Goal: Task Accomplishment & Management: Complete application form

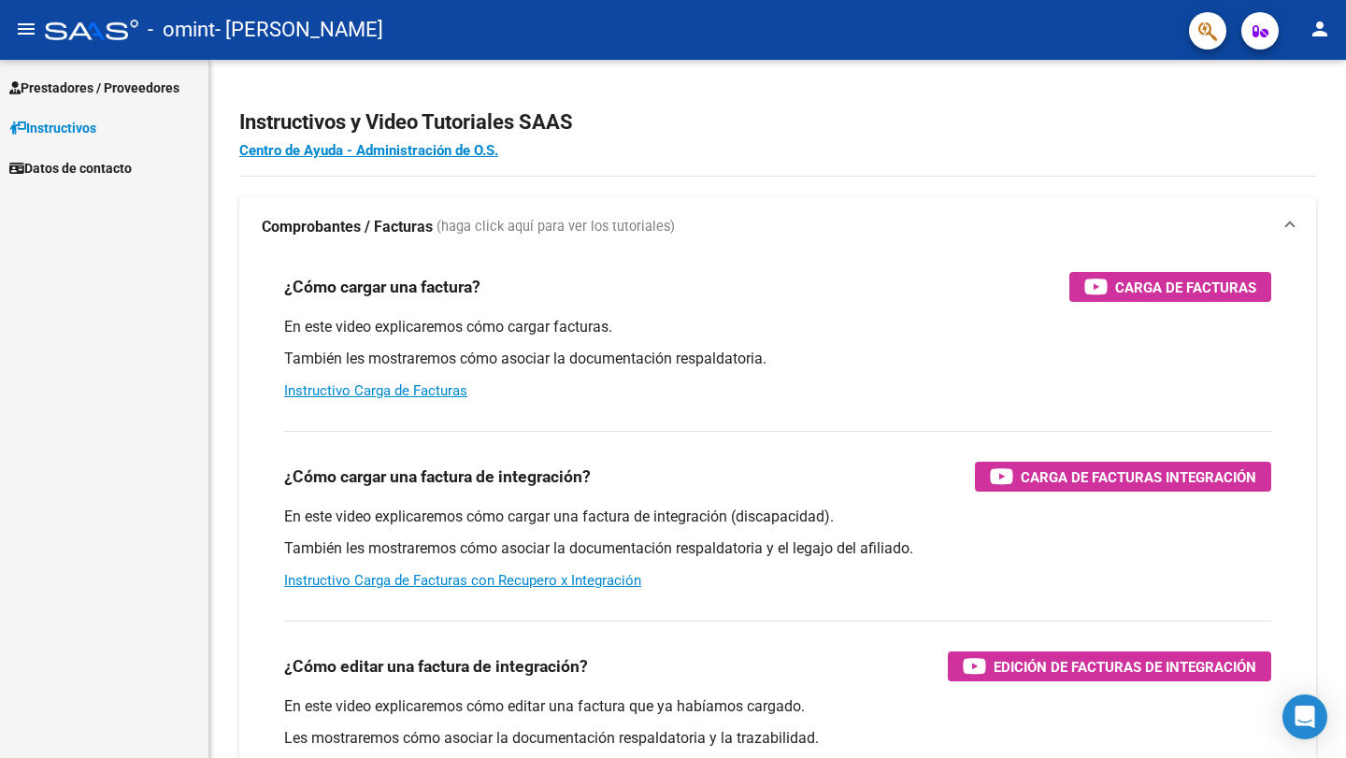
click at [101, 89] on span "Prestadores / Proveedores" at bounding box center [94, 88] width 170 height 21
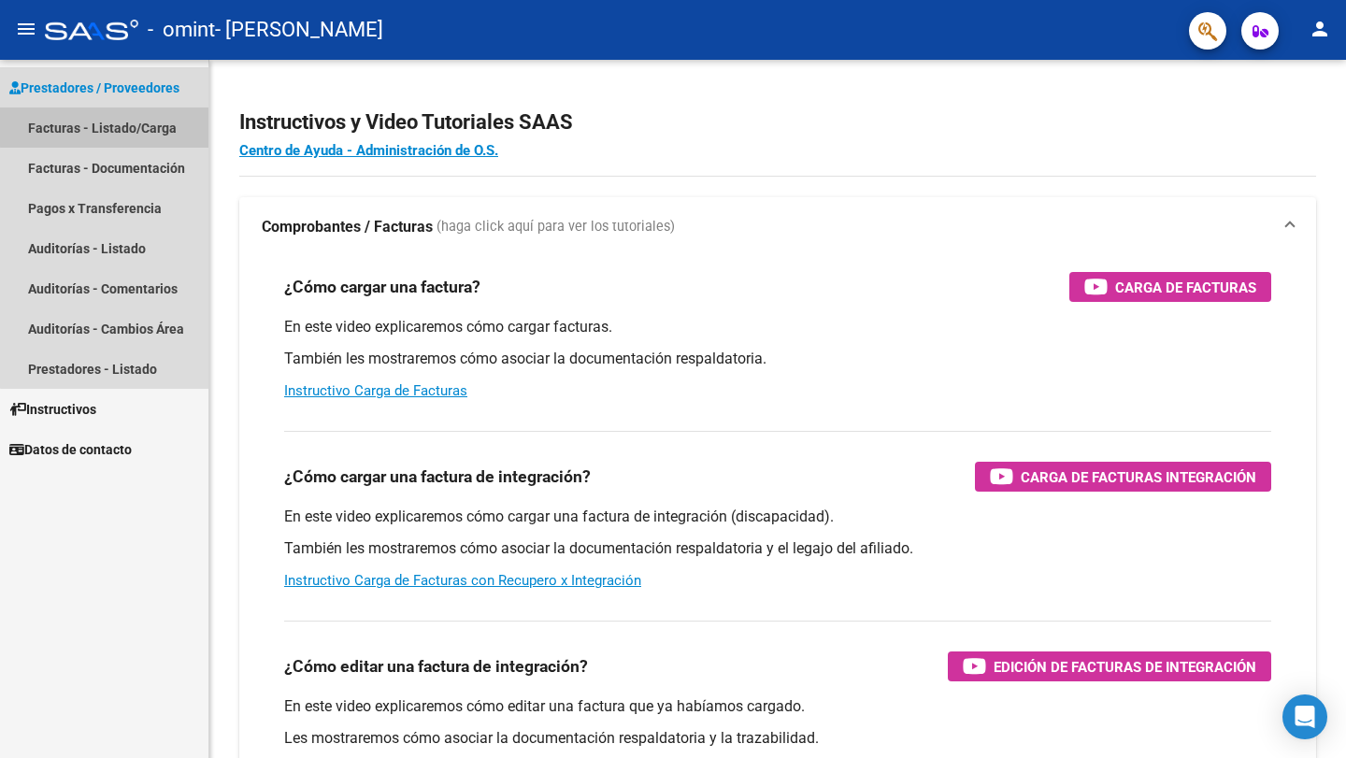
click at [119, 126] on link "Facturas - Listado/Carga" at bounding box center [104, 128] width 209 height 40
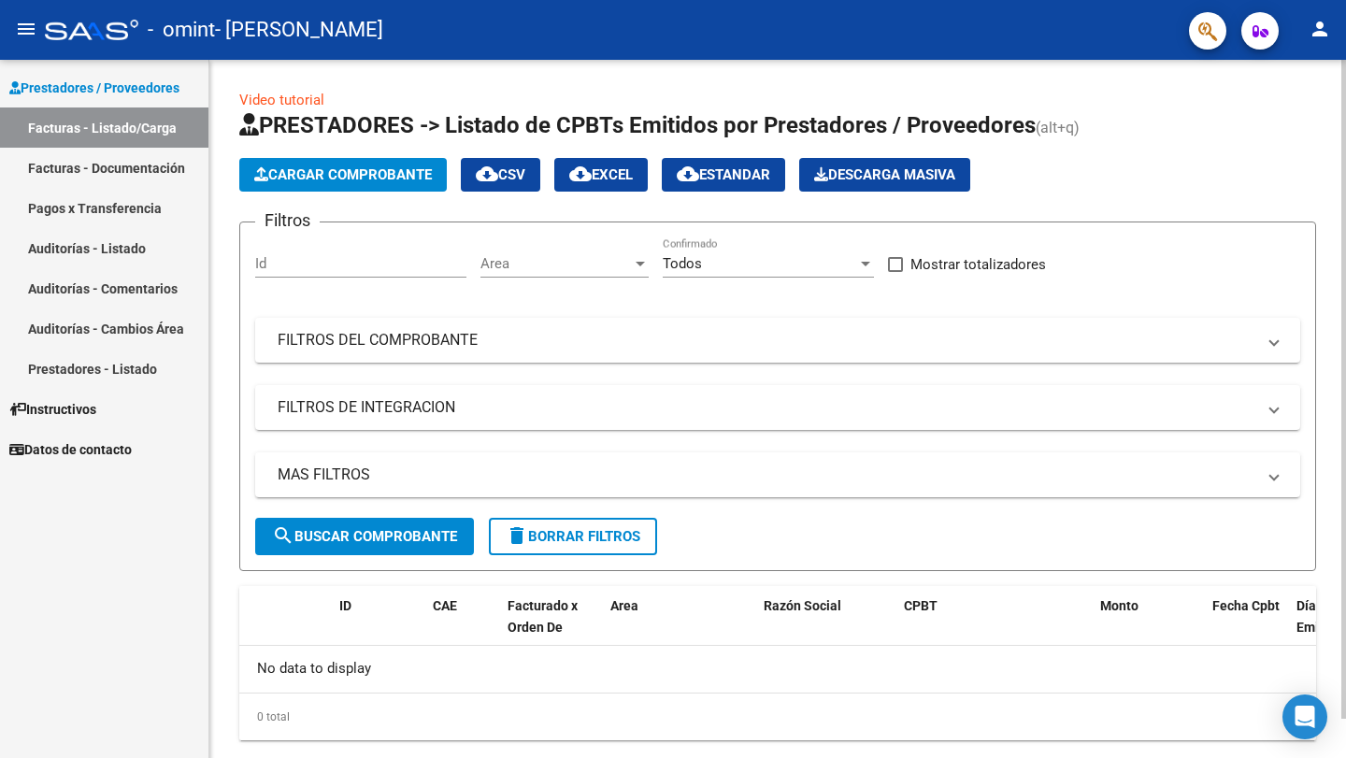
click at [362, 176] on span "Cargar Comprobante" at bounding box center [343, 174] width 178 height 17
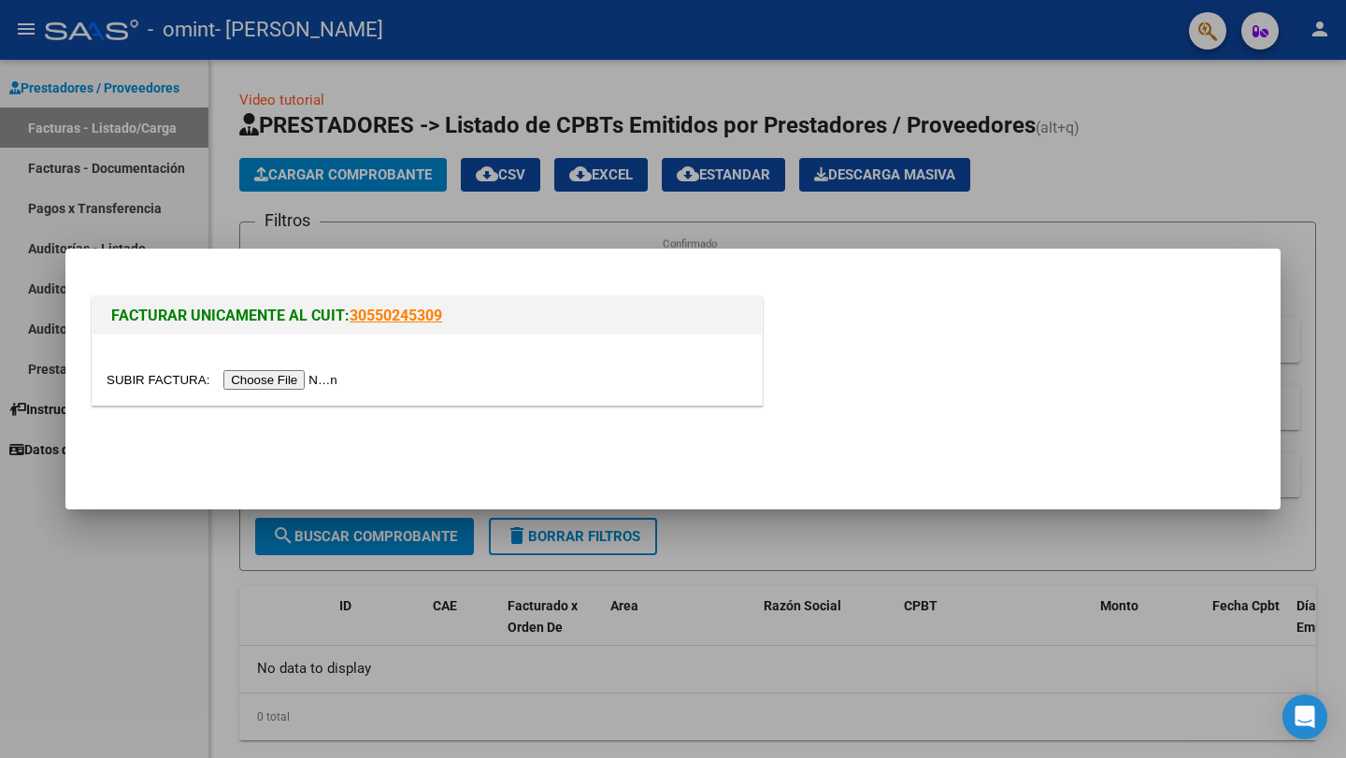
click at [319, 377] on input "file" at bounding box center [225, 380] width 237 height 20
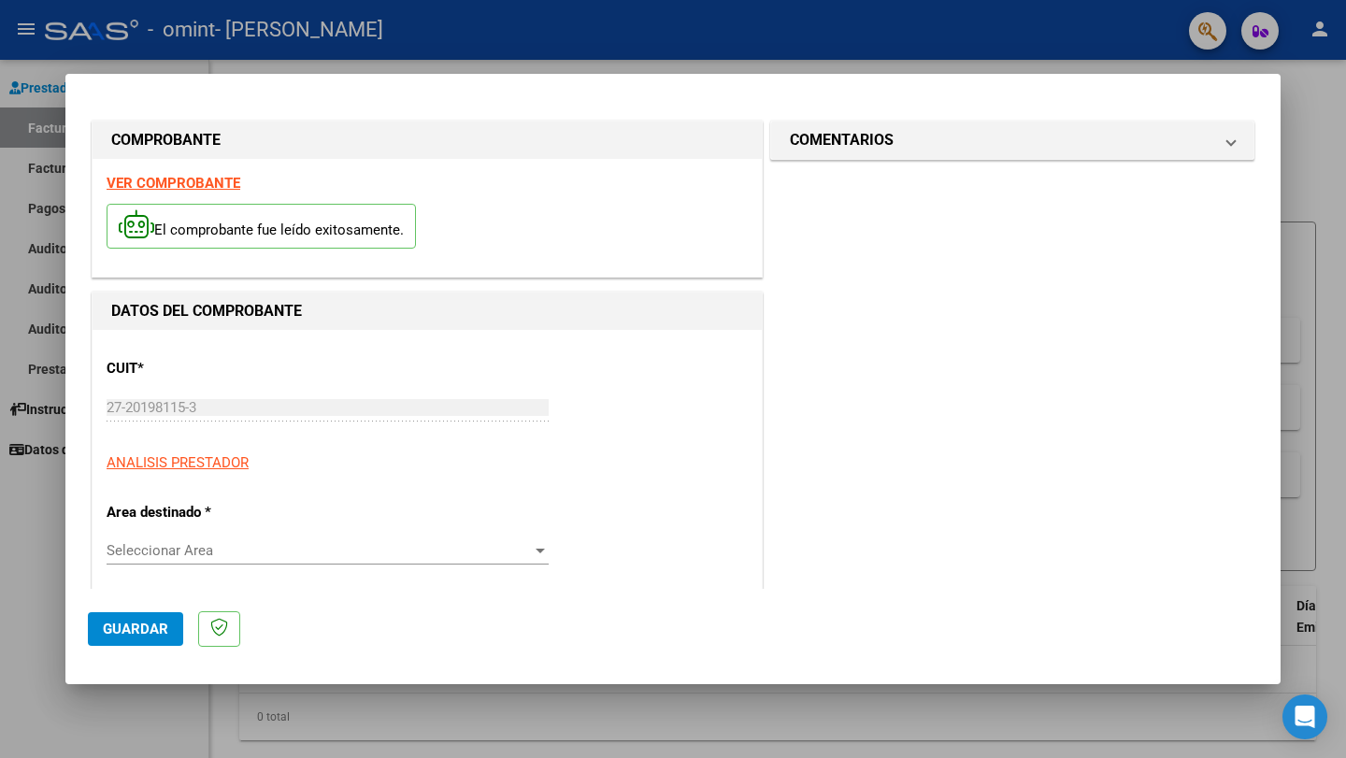
click at [480, 548] on span "Seleccionar Area" at bounding box center [319, 550] width 425 height 17
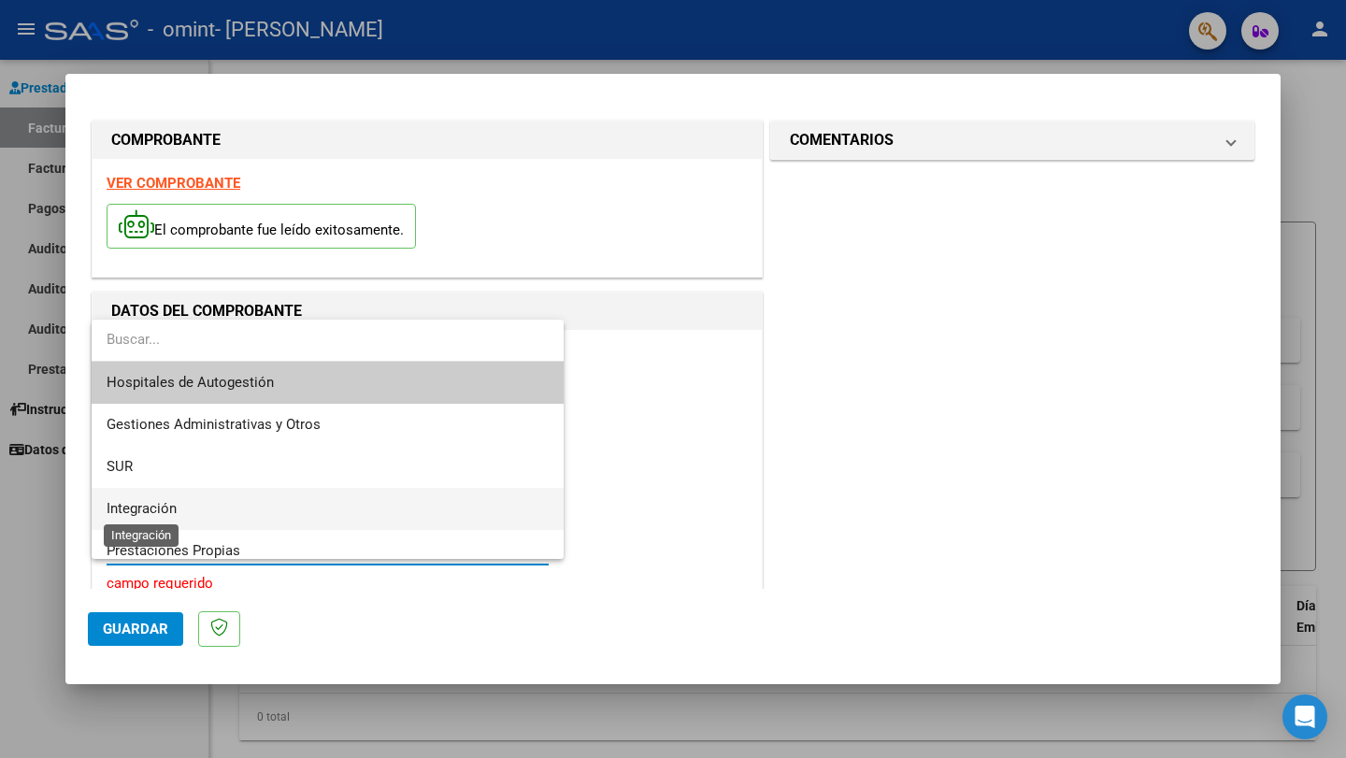
click at [142, 511] on span "Integración" at bounding box center [142, 508] width 70 height 17
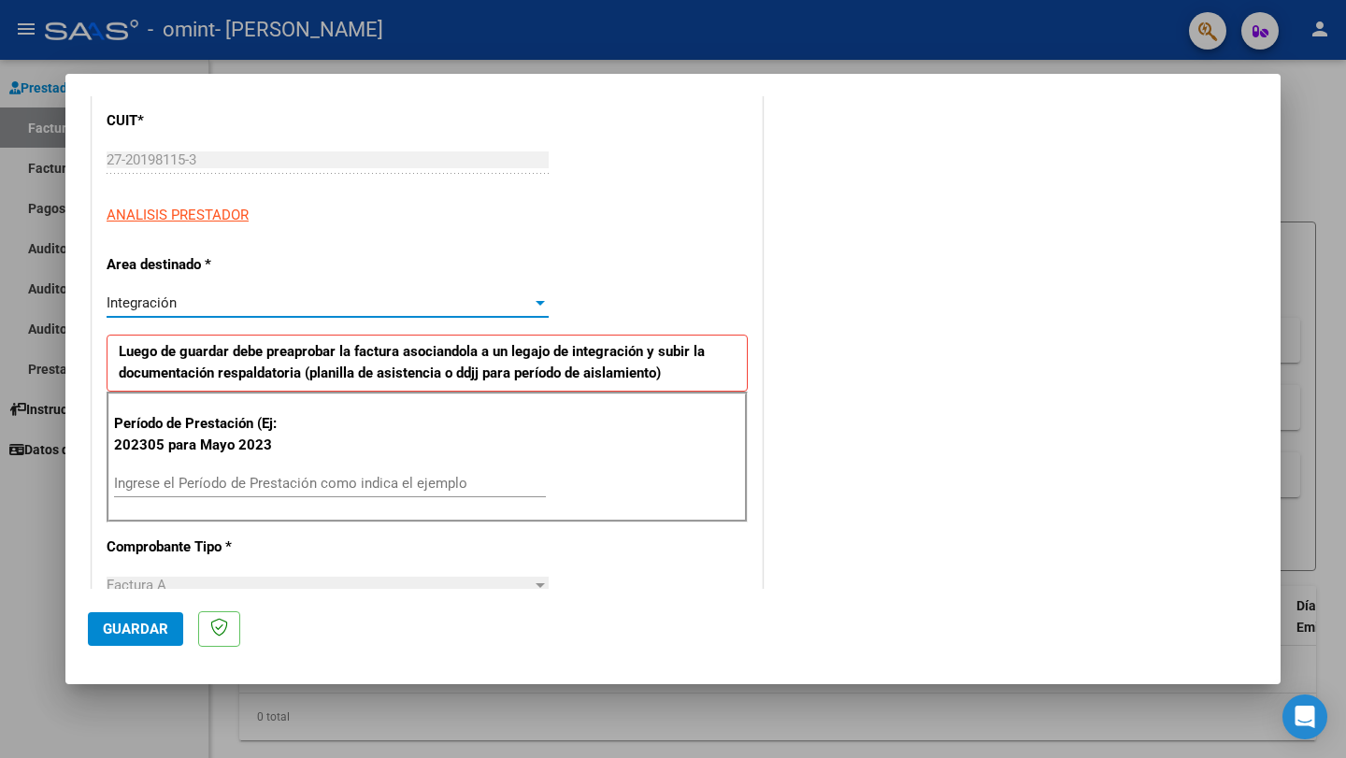
scroll to position [265, 0]
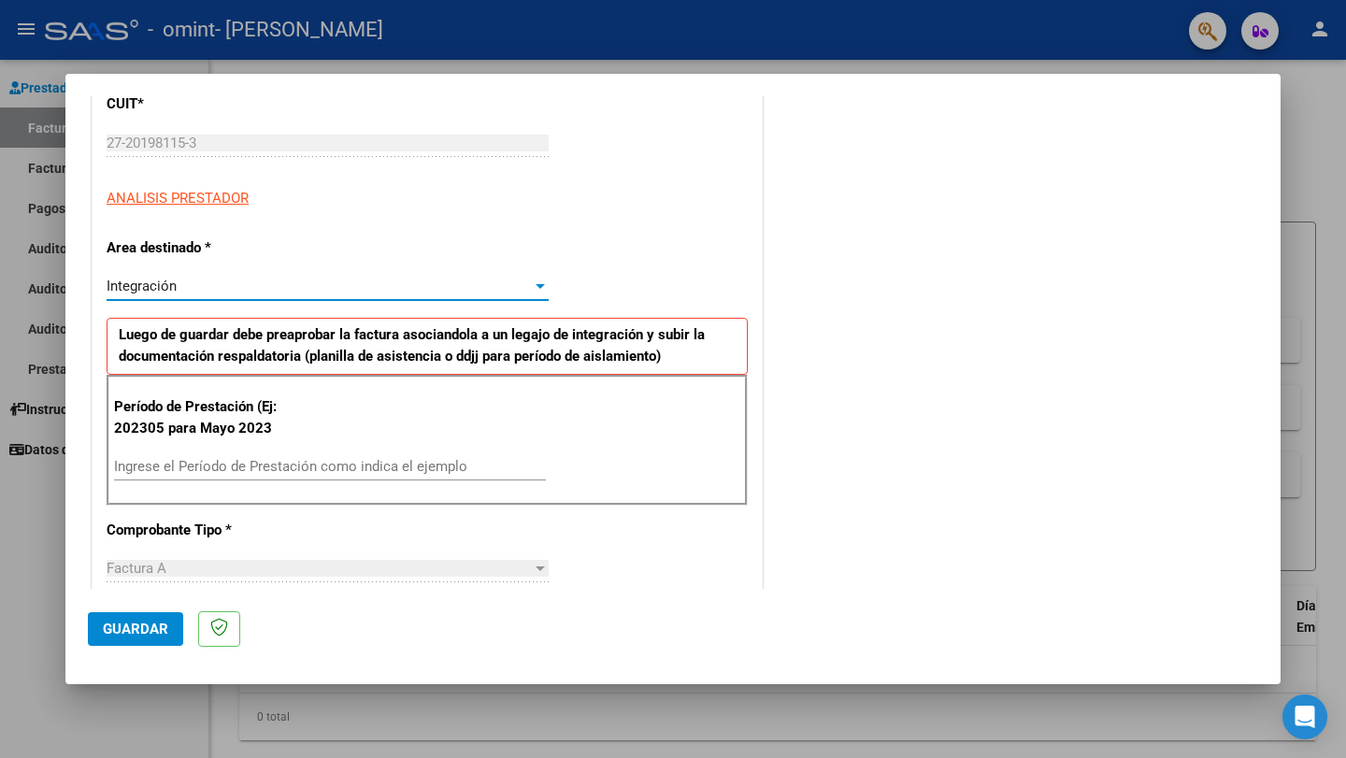
click at [242, 469] on input "Ingrese el Período de Prestación como indica el ejemplo" at bounding box center [330, 466] width 432 height 17
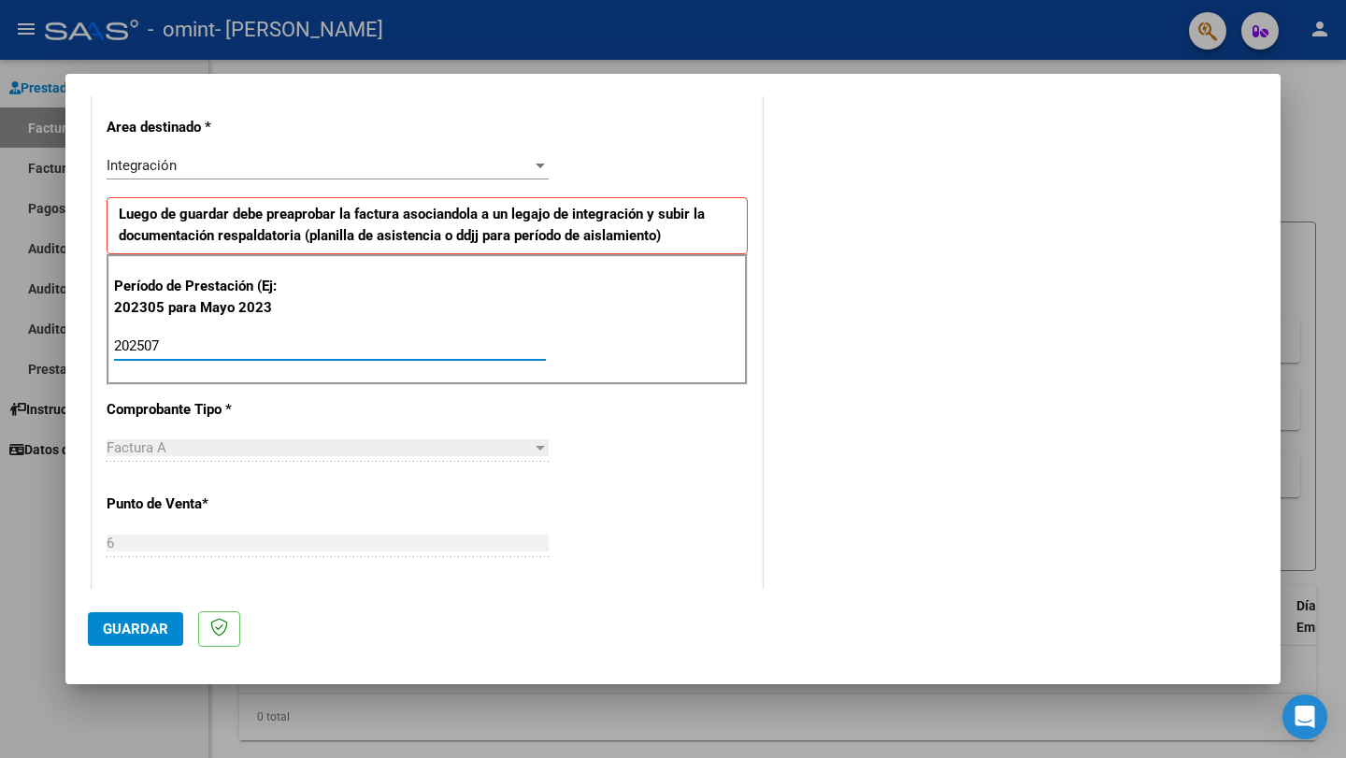
scroll to position [396, 0]
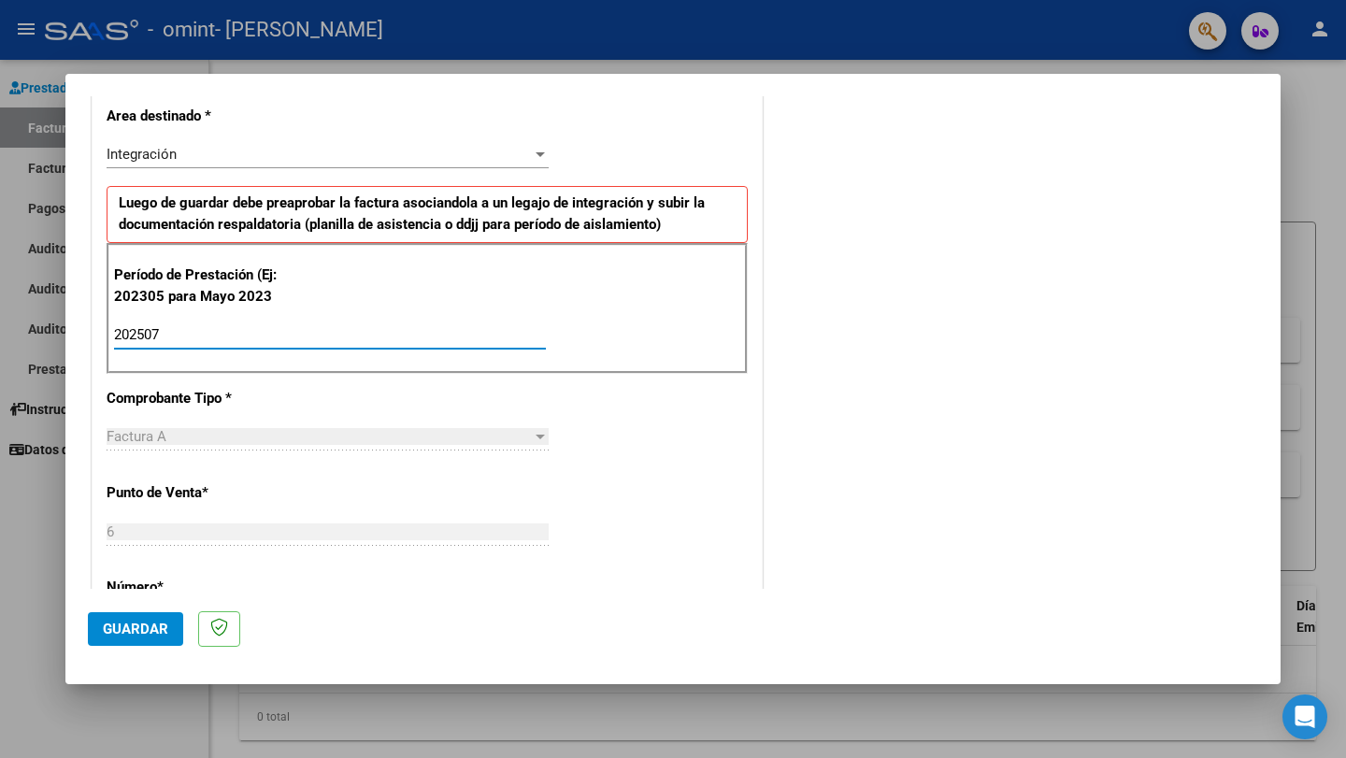
type input "202507"
click at [429, 431] on div "Factura A" at bounding box center [319, 436] width 425 height 17
click at [538, 436] on div at bounding box center [540, 437] width 9 height 5
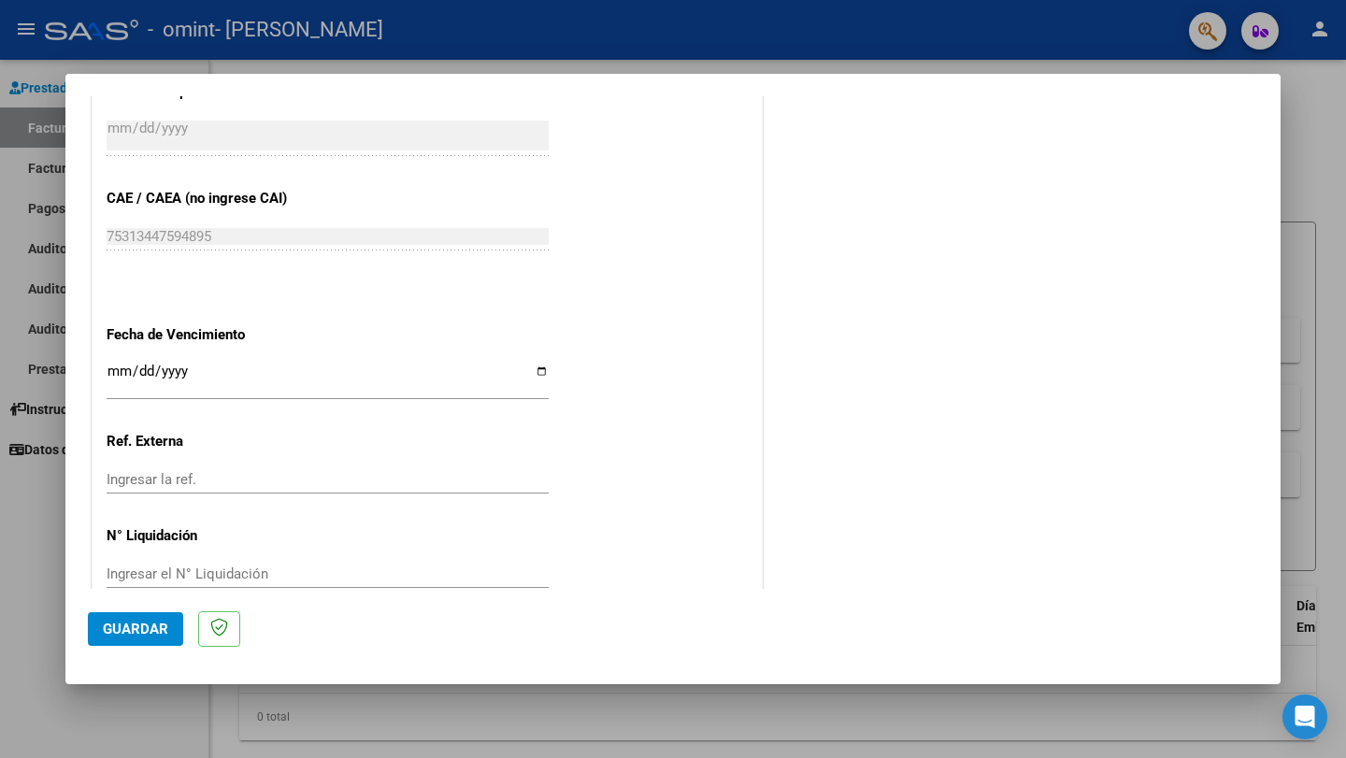
scroll to position [1117, 0]
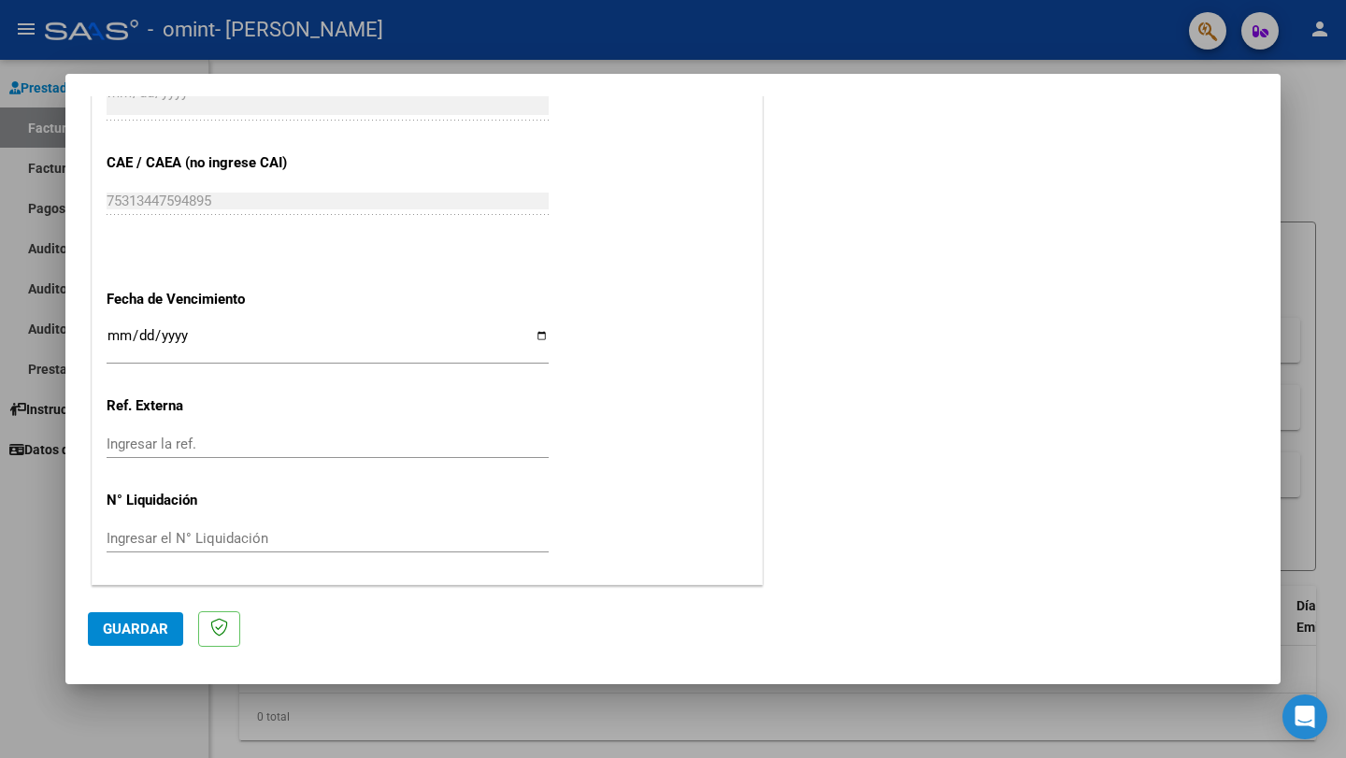
click at [147, 631] on span "Guardar" at bounding box center [135, 629] width 65 height 17
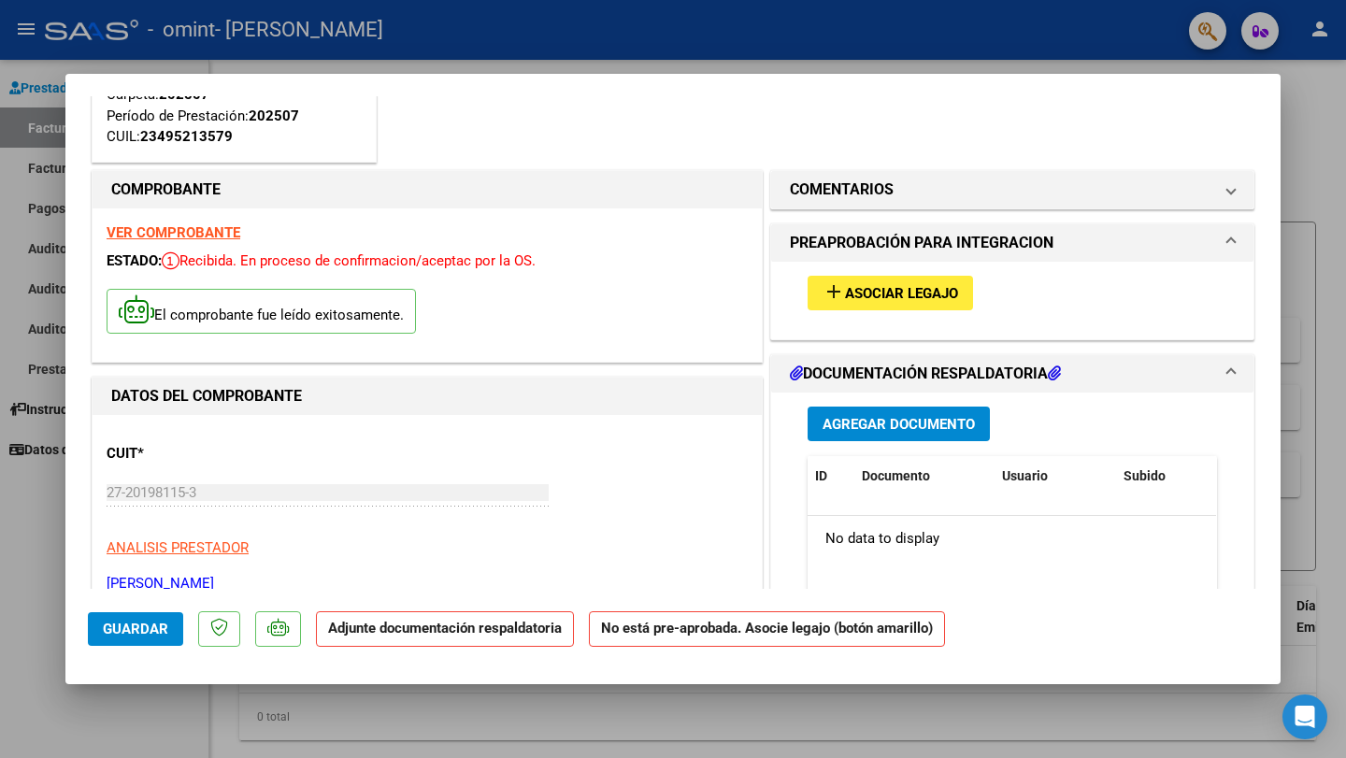
scroll to position [169, 0]
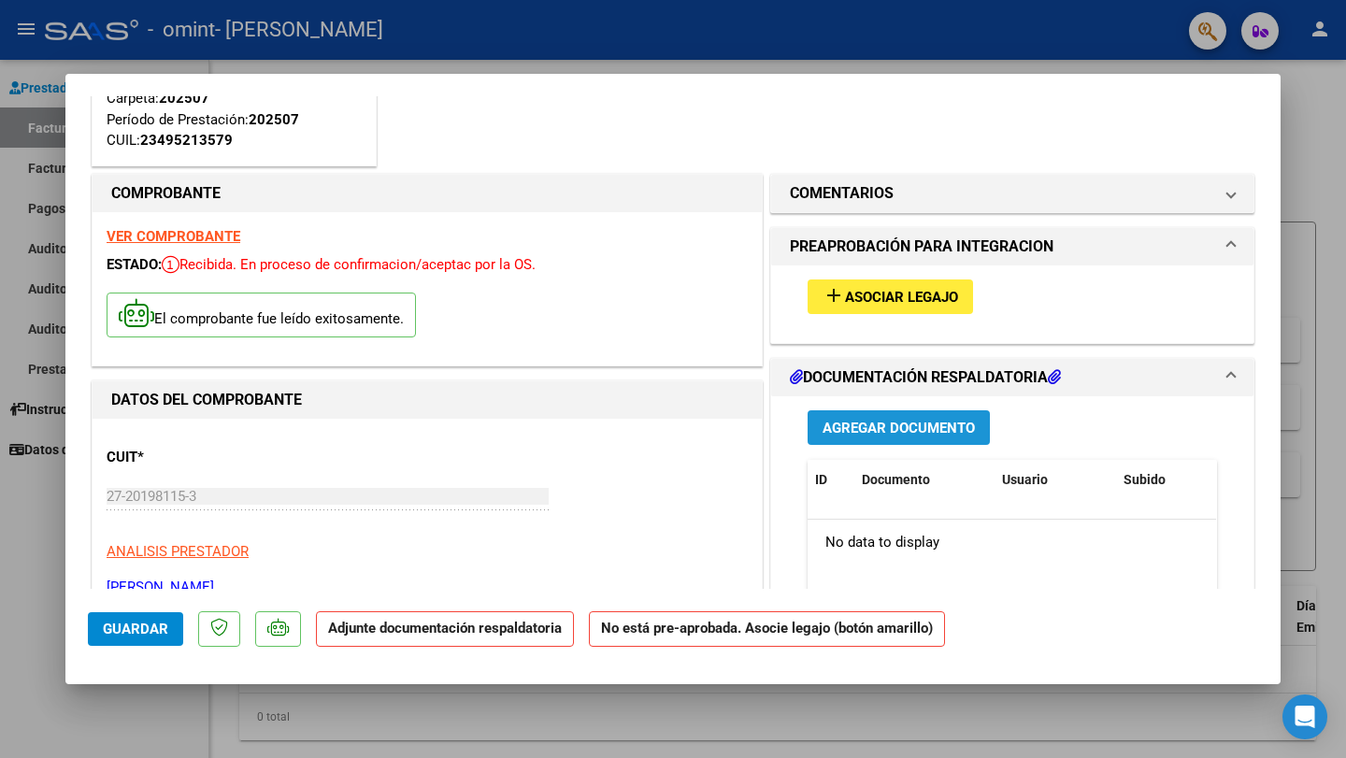
click at [903, 422] on span "Agregar Documento" at bounding box center [899, 428] width 152 height 17
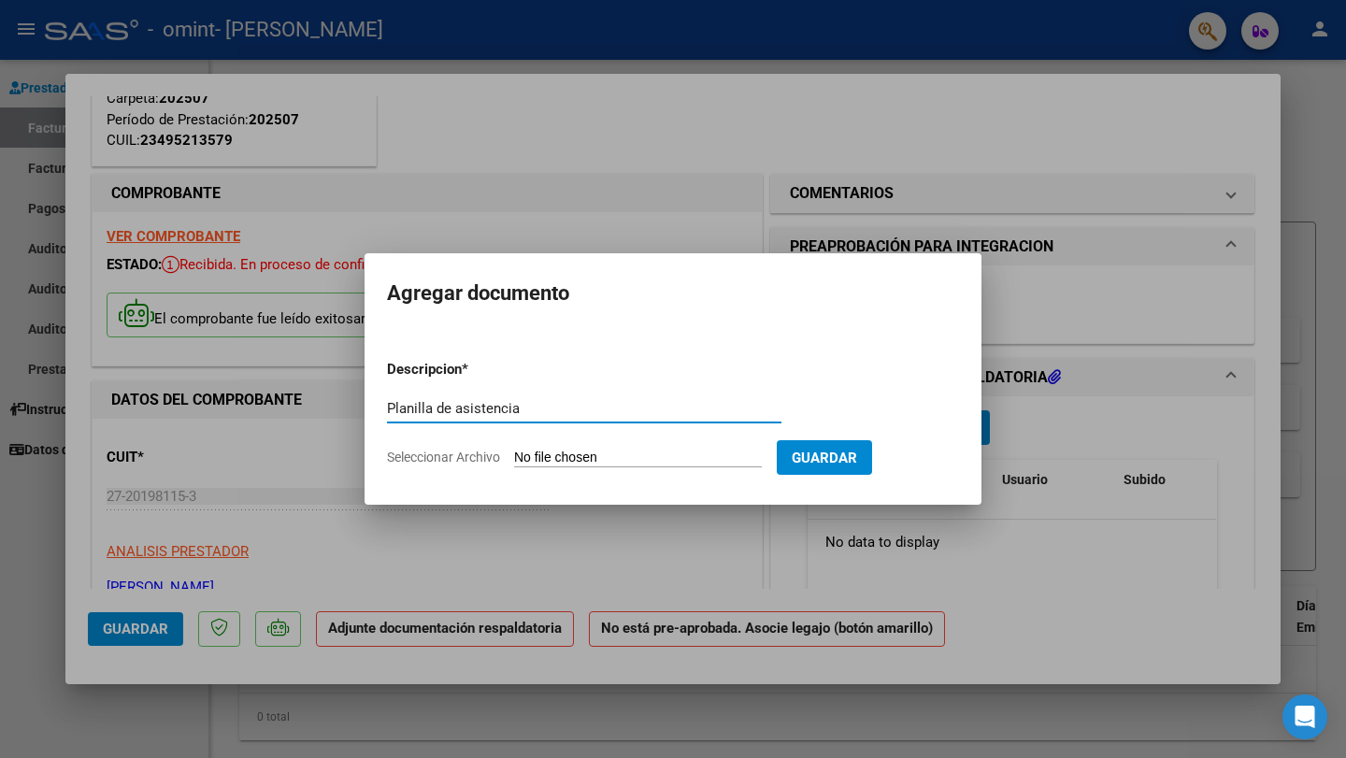
type input "Planilla de asistencia"
type input "C:\fakepath\[PERSON_NAME] asistencia [DATE].pdf"
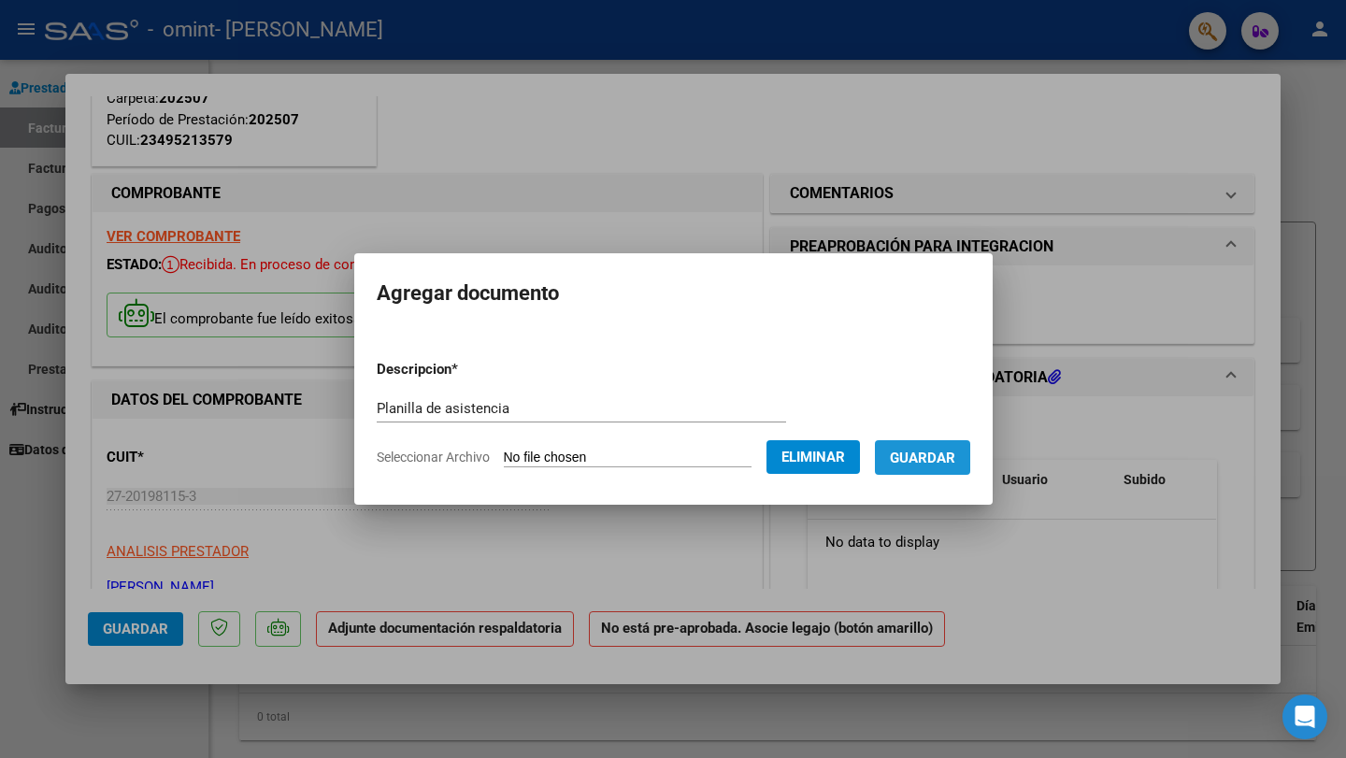
click at [932, 466] on button "Guardar" at bounding box center [922, 457] width 95 height 35
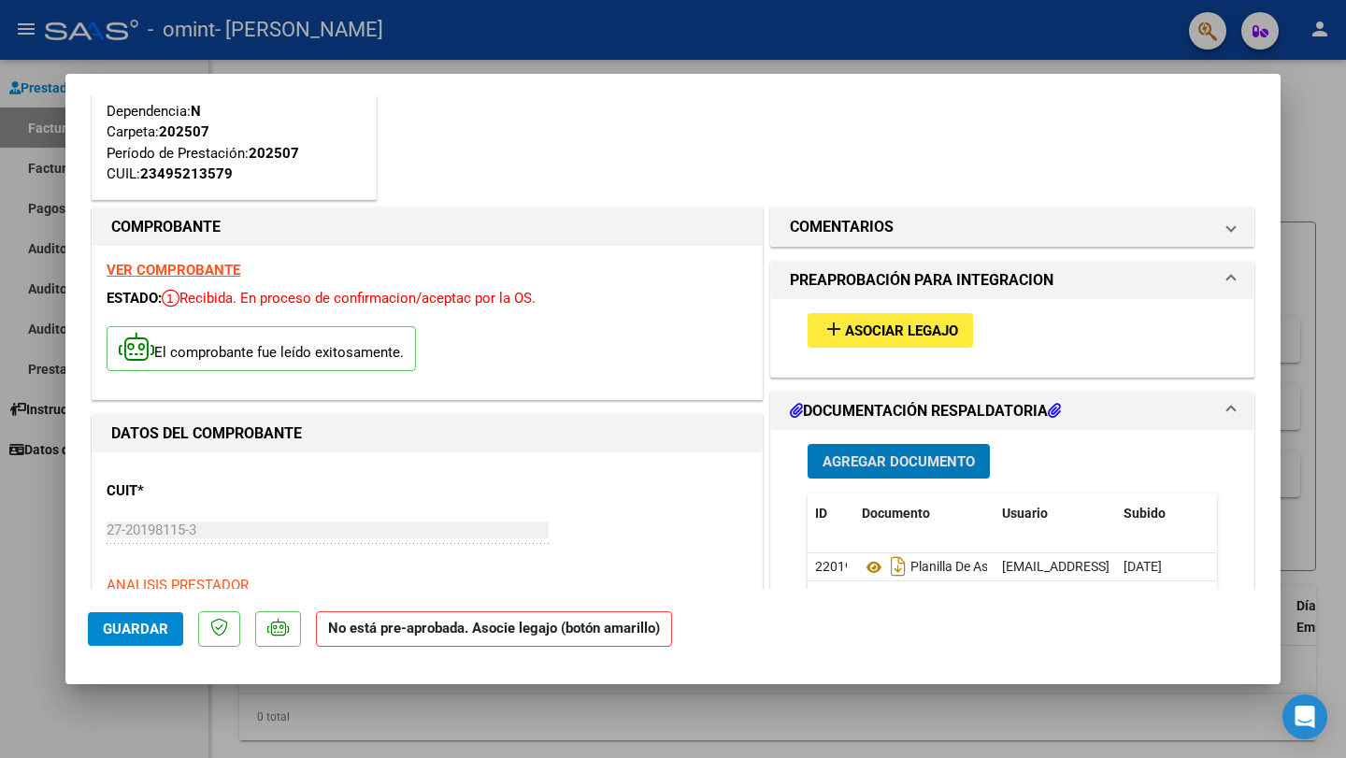
scroll to position [128, 0]
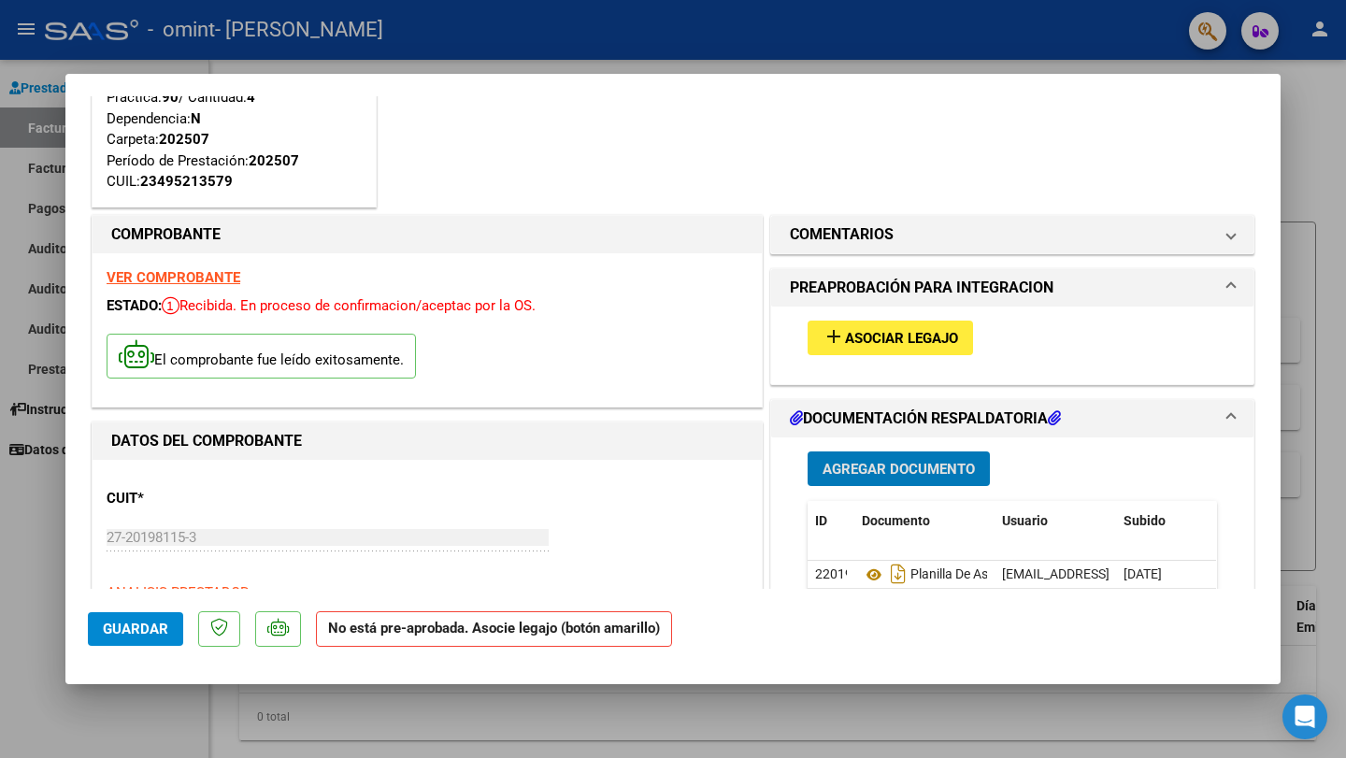
click at [872, 336] on span "Asociar Legajo" at bounding box center [901, 338] width 113 height 17
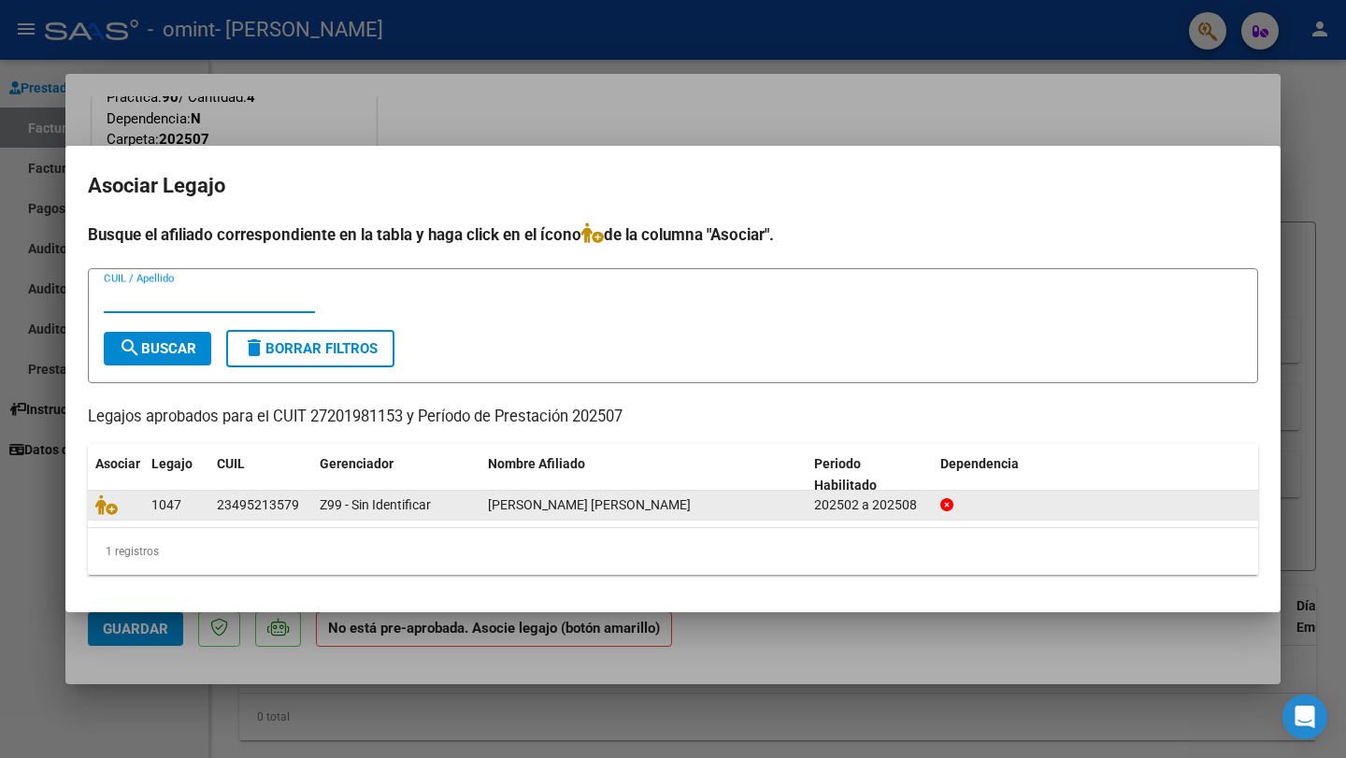
click at [238, 504] on div "23495213579" at bounding box center [258, 506] width 82 height 22
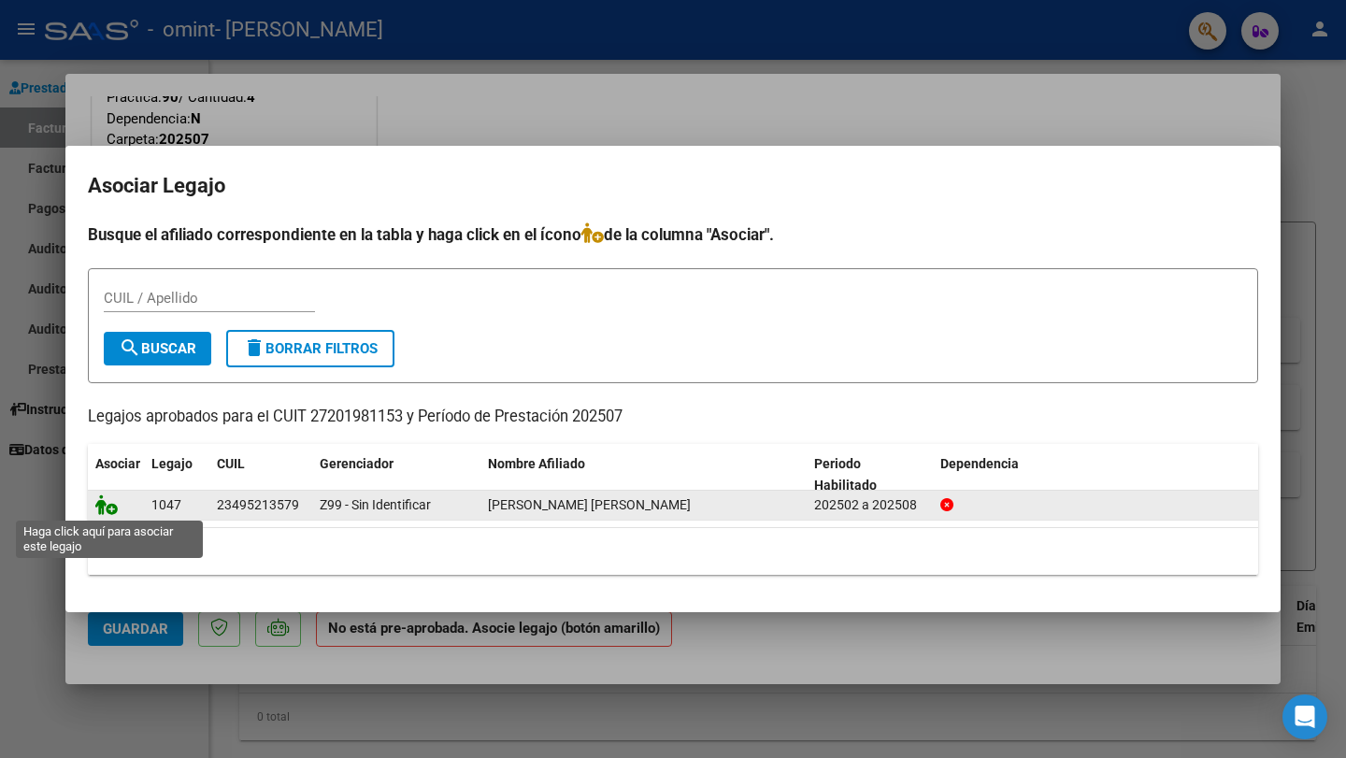
click at [110, 507] on icon at bounding box center [106, 505] width 22 height 21
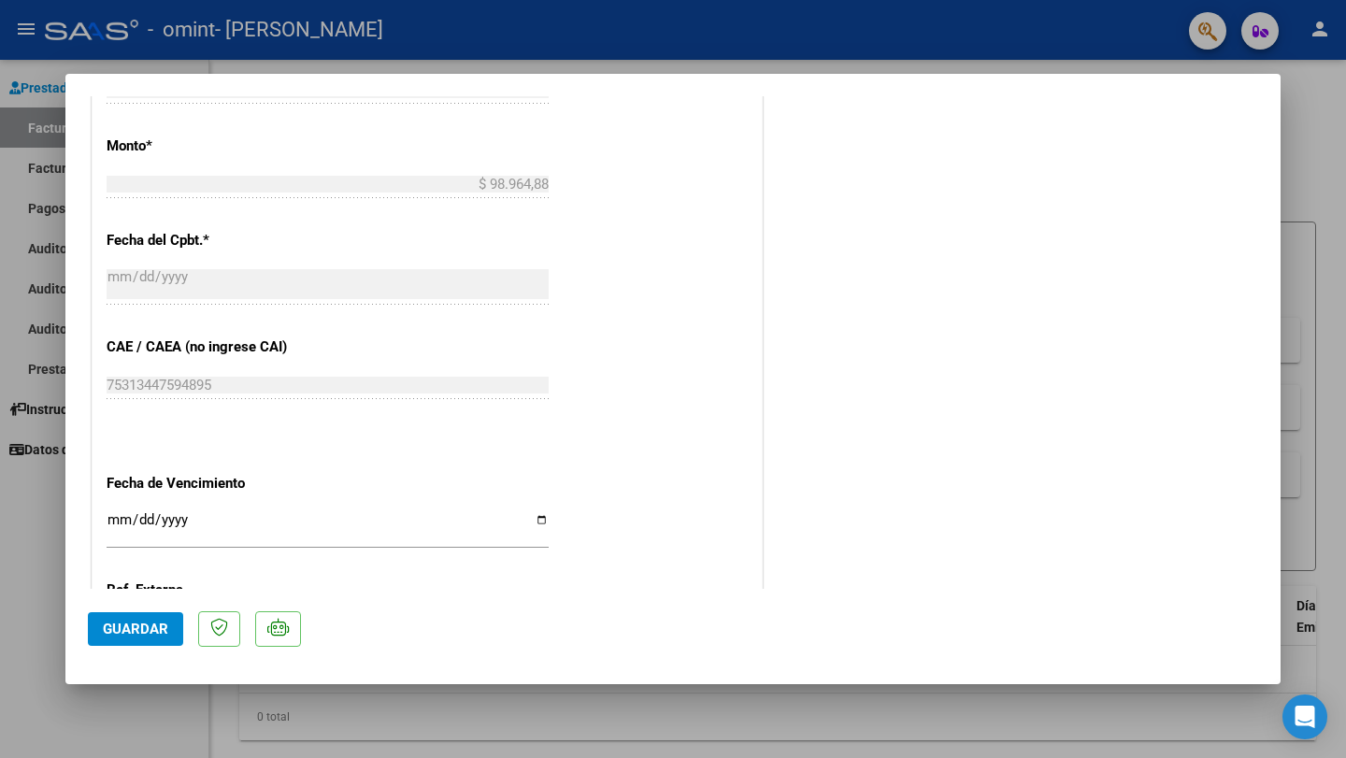
scroll to position [1231, 0]
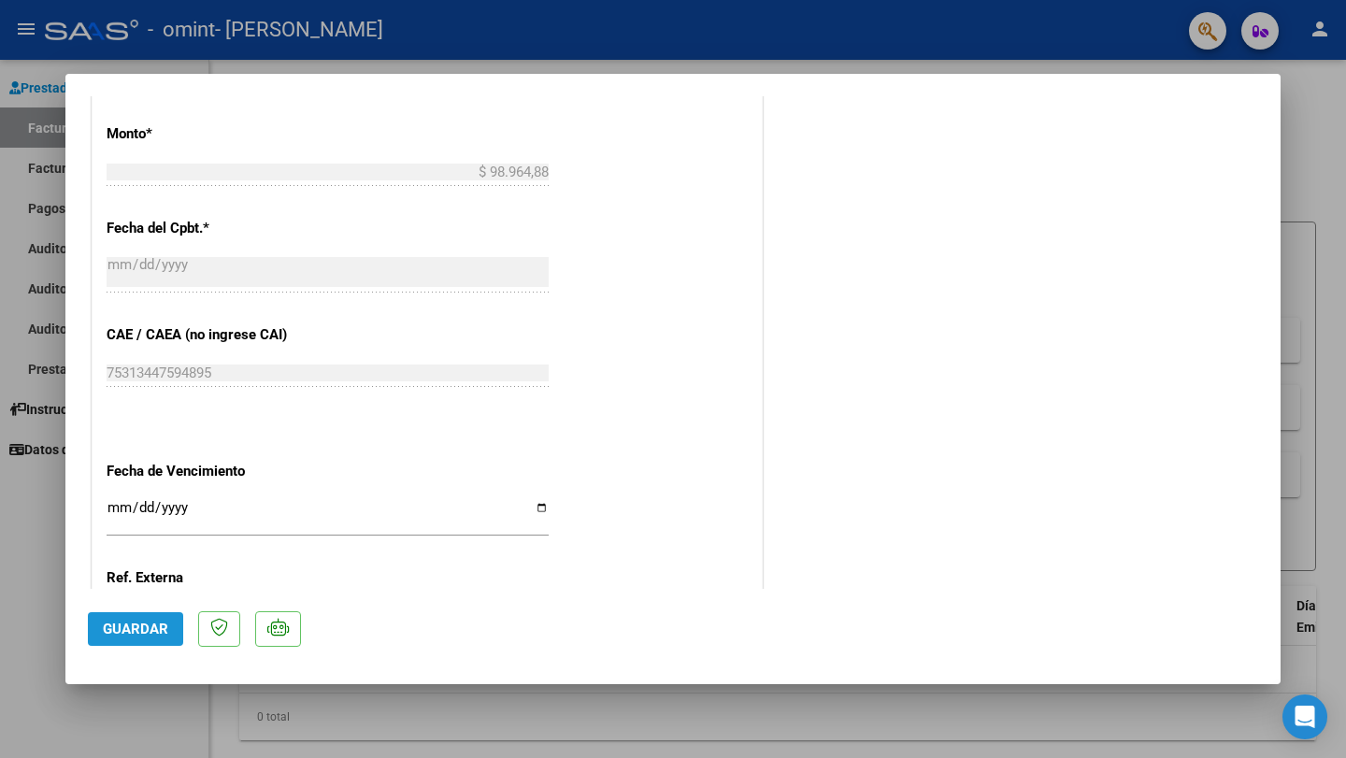
click at [136, 636] on span "Guardar" at bounding box center [135, 629] width 65 height 17
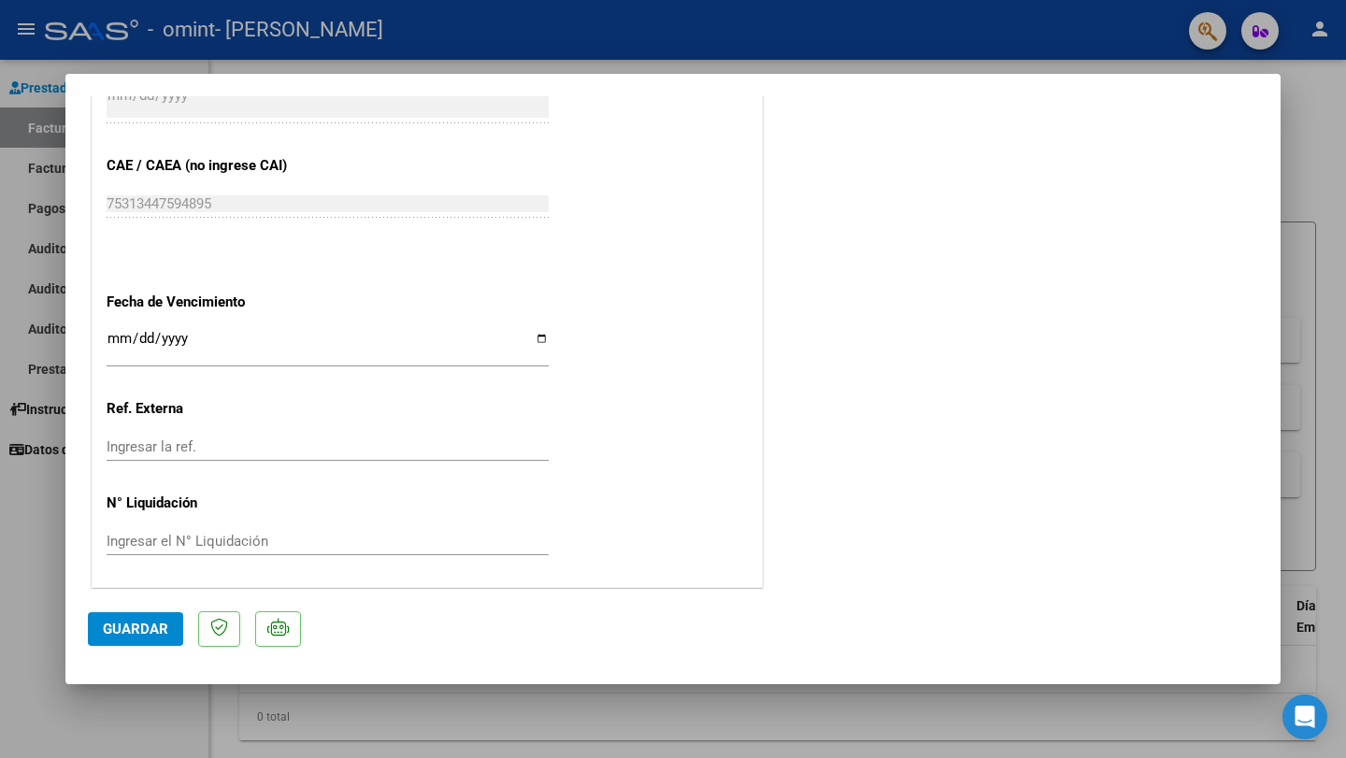
scroll to position [1403, 0]
click at [157, 641] on button "Guardar" at bounding box center [135, 629] width 95 height 34
click at [808, 45] on div at bounding box center [673, 379] width 1346 height 758
type input "$ 0,00"
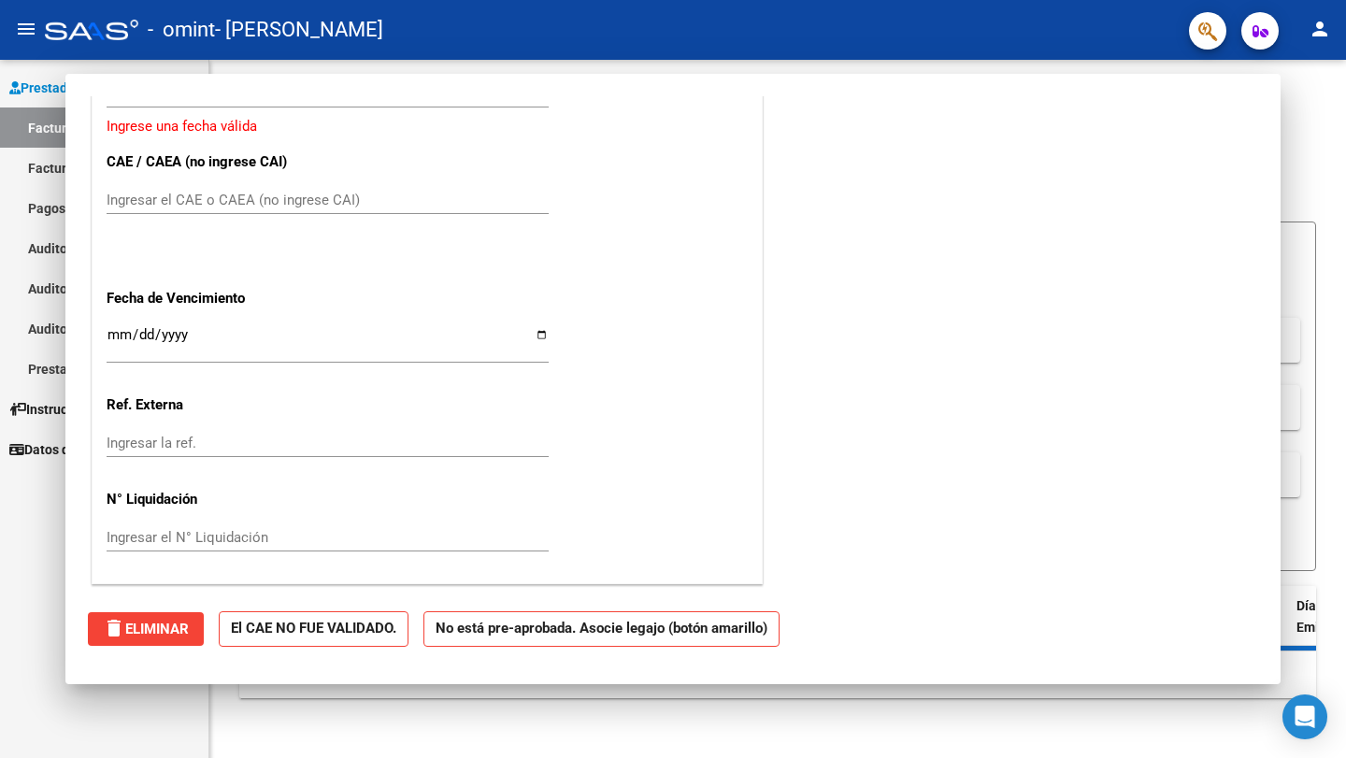
scroll to position [0, 0]
